Goal: Information Seeking & Learning: Find specific fact

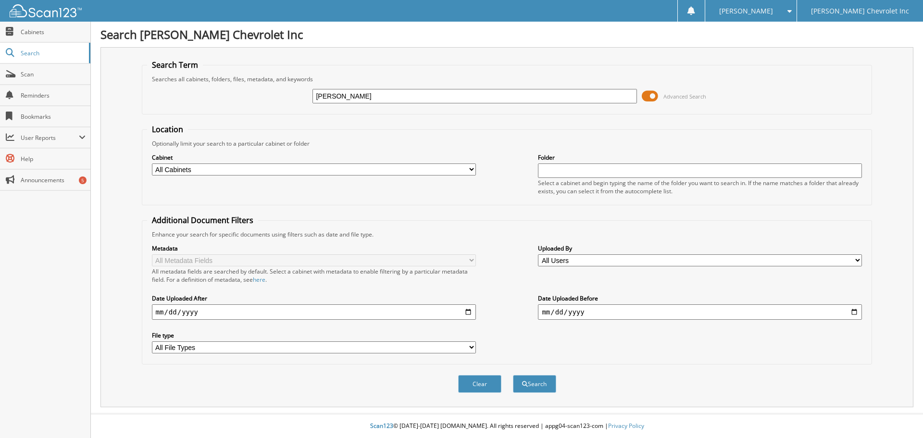
type input "[PERSON_NAME]"
click at [652, 96] on span at bounding box center [649, 96] width 16 height 14
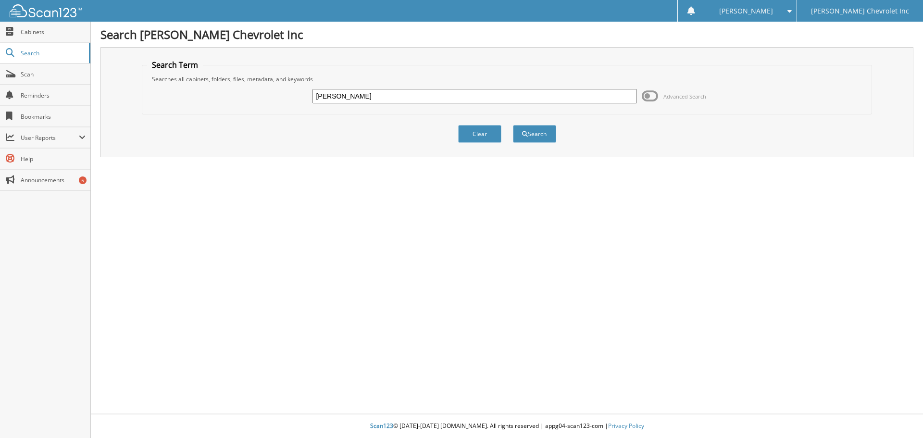
click at [648, 97] on span at bounding box center [649, 96] width 16 height 14
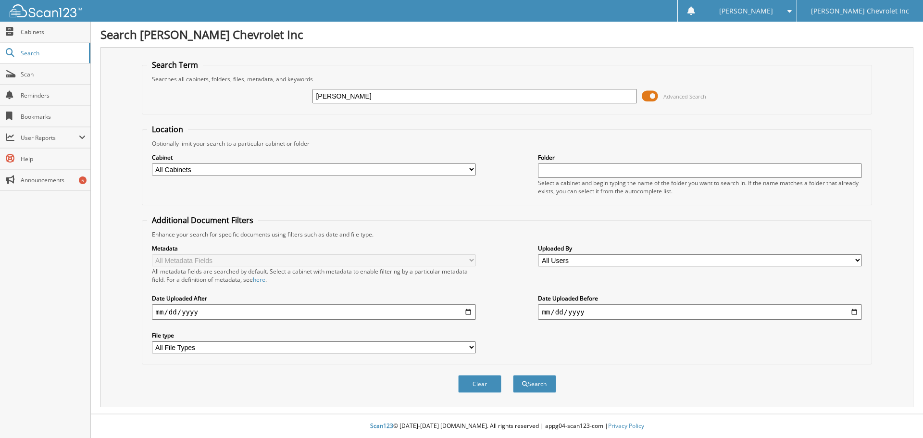
click at [472, 169] on select "All Cabinets ACCOUNTS PAYABLE AUDIT AUTOMATE SERVICE RO CAR DEALS CDK SERVICE R…" at bounding box center [314, 169] width 324 height 12
select select "19507"
click at [152, 163] on select "All Cabinets ACCOUNTS PAYABLE AUDIT AUTOMATE SERVICE RO CAR DEALS CDK SERVICE R…" at bounding box center [314, 169] width 324 height 12
click at [538, 382] on button "Search" at bounding box center [534, 384] width 43 height 18
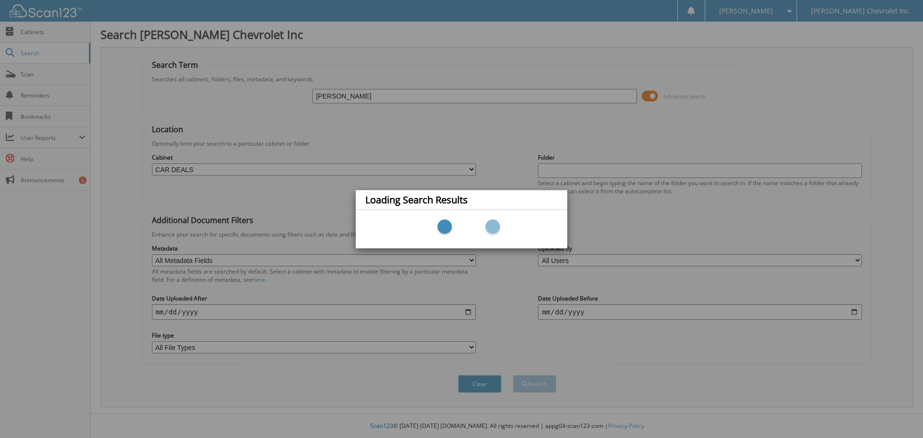
click at [486, 136] on div "Loading Search Results" at bounding box center [461, 219] width 923 height 438
click at [327, 98] on div "Loading Search Results" at bounding box center [461, 219] width 923 height 438
click at [350, 89] on div "Loading Search Results" at bounding box center [461, 219] width 923 height 438
click at [350, 95] on div "Loading Search Results" at bounding box center [461, 219] width 923 height 438
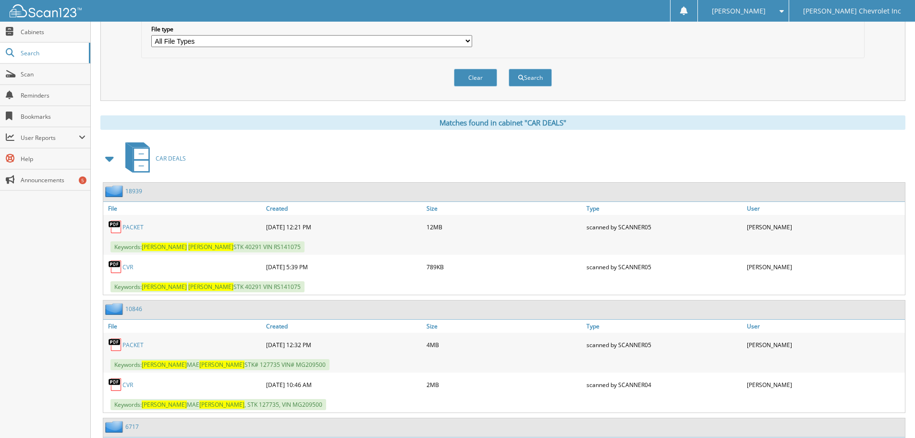
scroll to position [306, 0]
click at [133, 229] on link "PACKET" at bounding box center [133, 227] width 21 height 8
